Goal: Task Accomplishment & Management: Manage account settings

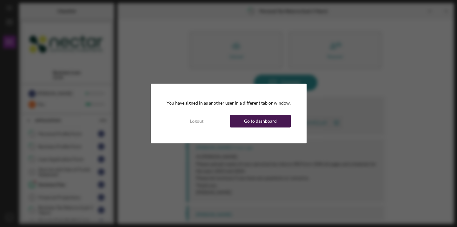
click at [246, 127] on div "Go to dashboard" at bounding box center [260, 121] width 33 height 13
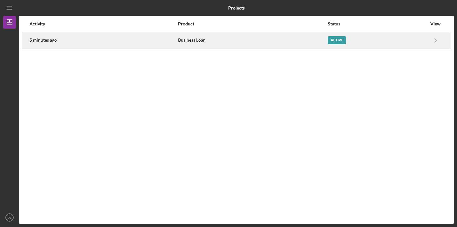
click at [363, 42] on div "Active" at bounding box center [377, 40] width 99 height 16
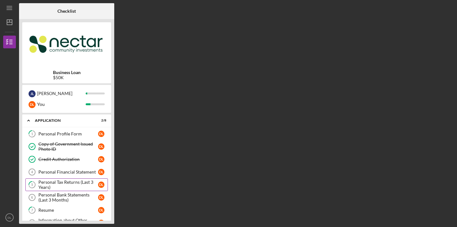
click at [64, 186] on div "Personal Tax Returns (Last 3 Years)" at bounding box center [68, 184] width 60 height 10
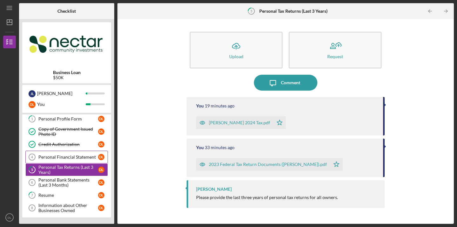
scroll to position [15, 0]
click at [61, 166] on div "Personal Tax Returns (Last 3 Years)" at bounding box center [68, 170] width 60 height 10
click at [9, 8] on icon "Icon/Menu" at bounding box center [10, 8] width 14 height 14
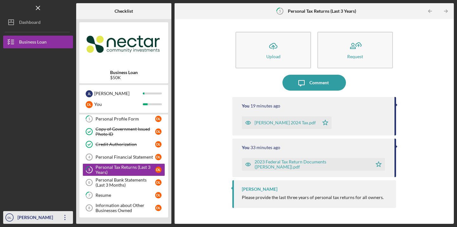
click at [64, 218] on icon "Icon/Overflow" at bounding box center [65, 217] width 16 height 16
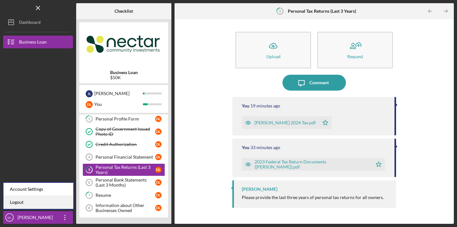
click at [57, 203] on link "Logout" at bounding box center [38, 202] width 70 height 13
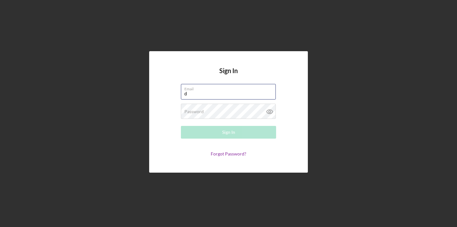
type input "[EMAIL_ADDRESS][DOMAIN_NAME]"
click at [229, 132] on button "Sign In" at bounding box center [228, 132] width 95 height 13
